Goal: Task Accomplishment & Management: Manage account settings

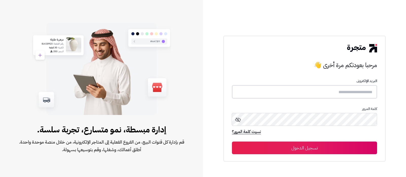
type input "**********"
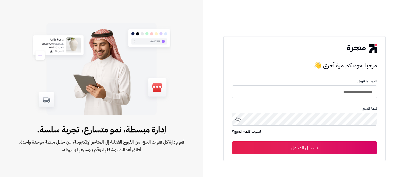
click at [335, 149] on button "تسجيل الدخول" at bounding box center [304, 148] width 145 height 13
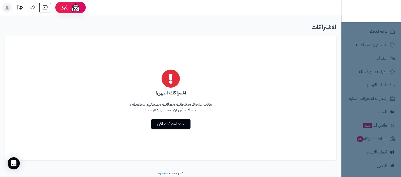
click at [47, 7] on icon at bounding box center [45, 7] width 5 height 5
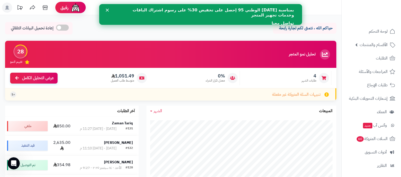
click at [106, 11] on icon "إغلاق" at bounding box center [107, 10] width 3 height 3
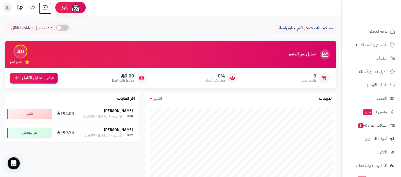
click at [44, 8] on icon at bounding box center [45, 8] width 10 height 10
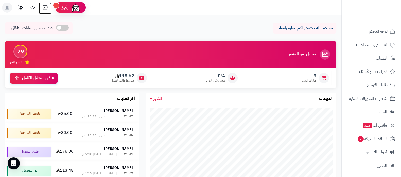
click at [44, 8] on icon at bounding box center [45, 8] width 10 height 10
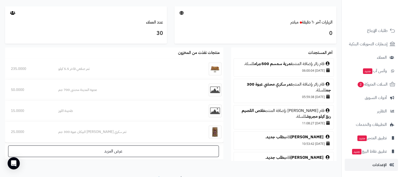
scroll to position [285, 0]
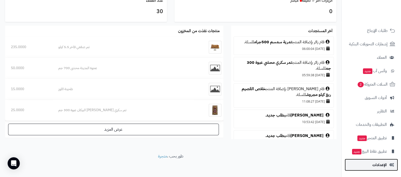
click at [375, 162] on span "الإعدادات" at bounding box center [379, 165] width 14 height 7
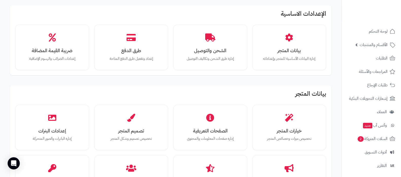
scroll to position [31, 0]
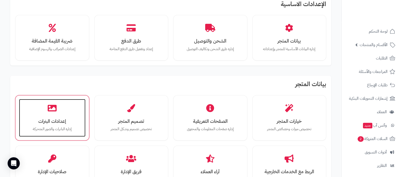
click at [60, 119] on h3 "إعدادات البنرات" at bounding box center [52, 121] width 56 height 5
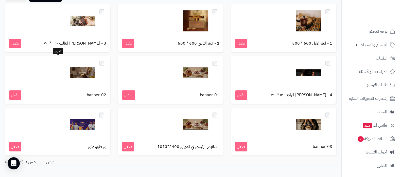
scroll to position [73, 0]
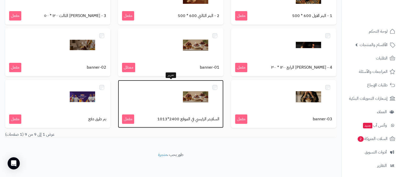
click at [199, 98] on img at bounding box center [195, 96] width 25 height 25
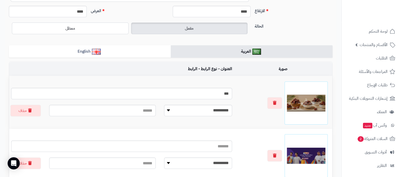
scroll to position [95, 0]
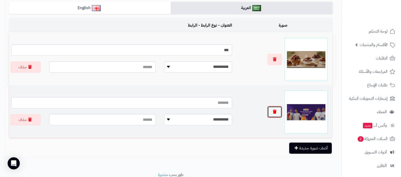
click at [274, 112] on icon "button" at bounding box center [275, 112] width 4 height 4
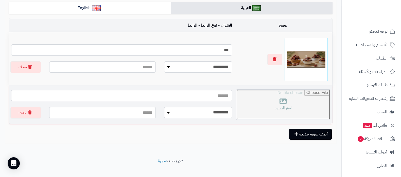
click at [278, 106] on input "file" at bounding box center [283, 105] width 94 height 30
type input "**********"
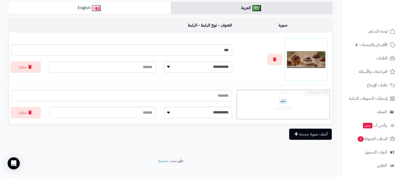
scroll to position [63, 0]
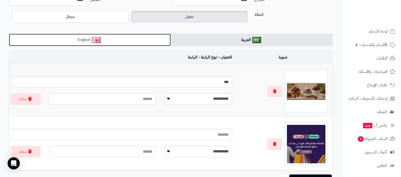
click at [103, 41] on link "English" at bounding box center [90, 40] width 162 height 12
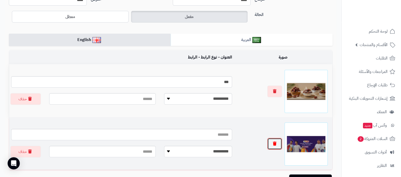
click at [277, 146] on button "button" at bounding box center [274, 144] width 15 height 12
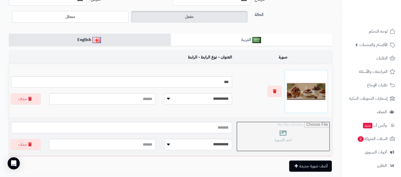
click at [294, 140] on input "file" at bounding box center [283, 137] width 94 height 30
type input "**********"
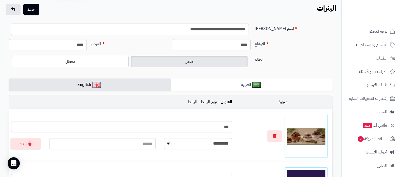
scroll to position [0, 0]
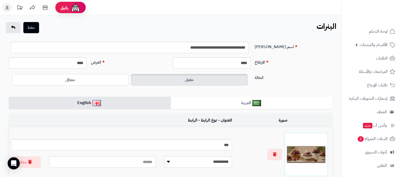
click at [39, 27] on div "حفظ" at bounding box center [22, 27] width 35 height 11
click at [36, 28] on button "حفظ" at bounding box center [31, 27] width 16 height 11
